Goal: Ask a question

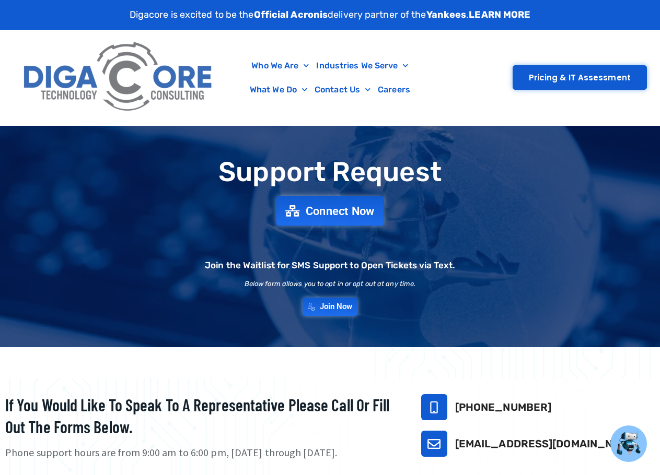
click at [342, 202] on link "Connect Now" at bounding box center [330, 211] width 108 height 30
click at [318, 217] on span "Connect Now" at bounding box center [340, 210] width 69 height 11
click at [361, 218] on link "Connect Now" at bounding box center [330, 211] width 108 height 30
